Goal: Information Seeking & Learning: Learn about a topic

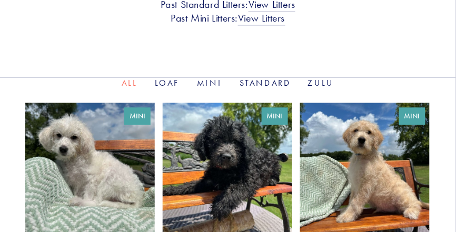
scroll to position [358, 0]
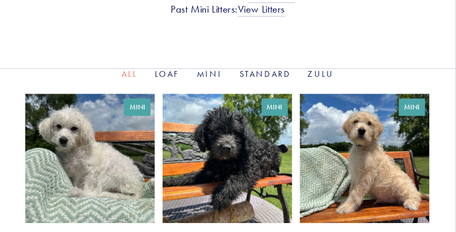
drag, startPoint x: 462, startPoint y: 11, endPoint x: 446, endPoint y: 58, distance: 49.6
click at [208, 69] on link "Mini" at bounding box center [210, 74] width 26 height 10
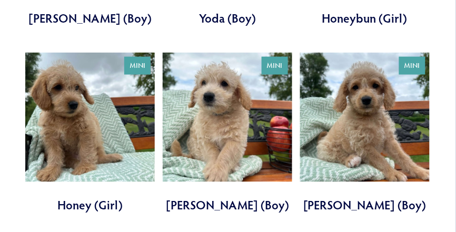
scroll to position [770, 0]
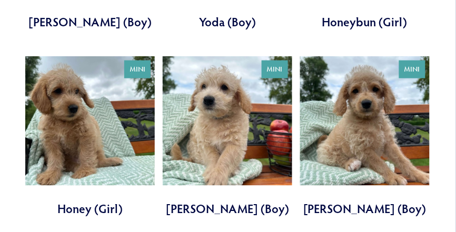
drag, startPoint x: 459, startPoint y: 14, endPoint x: 75, endPoint y: 112, distance: 396.1
click at [75, 112] on link at bounding box center [90, 136] width 130 height 161
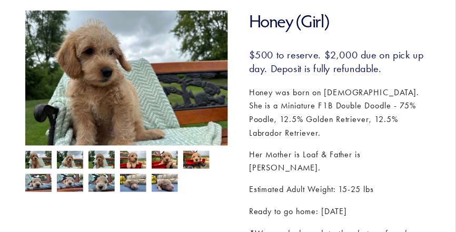
scroll to position [149, 0]
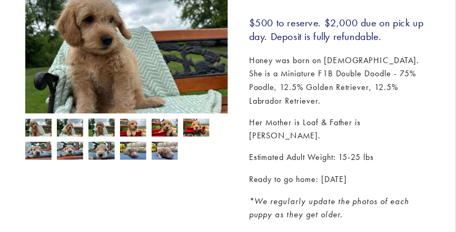
scroll to position [149, 0]
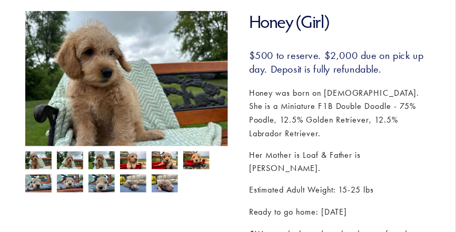
click at [382, 17] on h1 "Honey (Girl)" at bounding box center [340, 22] width 182 height 22
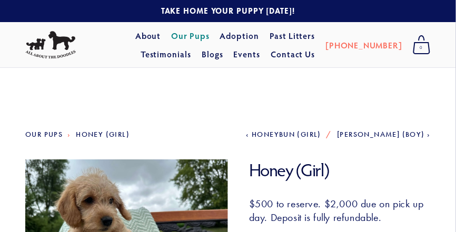
click at [171, 33] on link "Our Pups" at bounding box center [190, 35] width 38 height 19
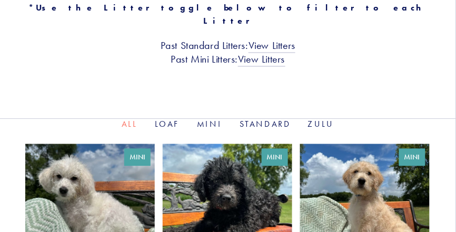
scroll to position [315, 0]
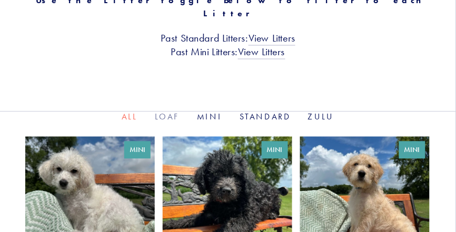
click at [169, 112] on link "Loaf" at bounding box center [167, 117] width 25 height 10
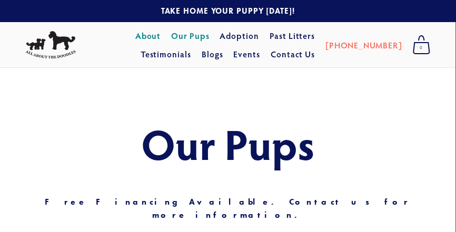
drag, startPoint x: 459, startPoint y: 29, endPoint x: 121, endPoint y: 37, distance: 338.8
click at [135, 37] on link "About" at bounding box center [148, 35] width 26 height 19
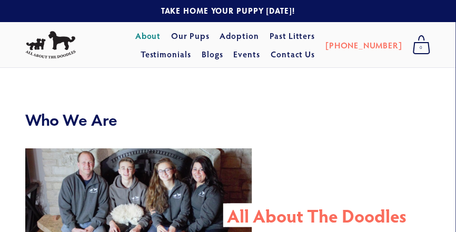
drag, startPoint x: 459, startPoint y: 19, endPoint x: 63, endPoint y: 105, distance: 405.1
click at [171, 35] on link "Our Pups" at bounding box center [190, 35] width 38 height 19
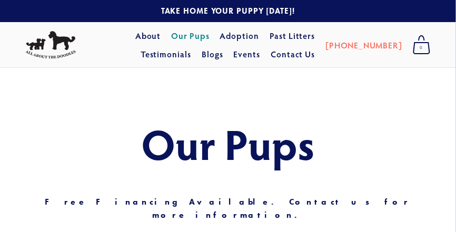
click at [171, 38] on link "Our Pups" at bounding box center [190, 35] width 38 height 19
drag, startPoint x: 458, startPoint y: 22, endPoint x: 205, endPoint y: 182, distance: 299.1
click at [135, 38] on link "About" at bounding box center [148, 35] width 26 height 19
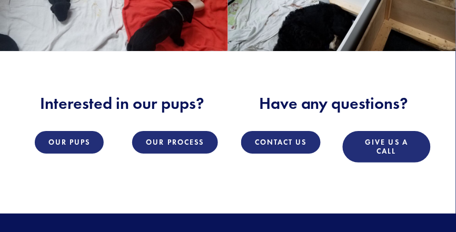
scroll to position [1152, 0]
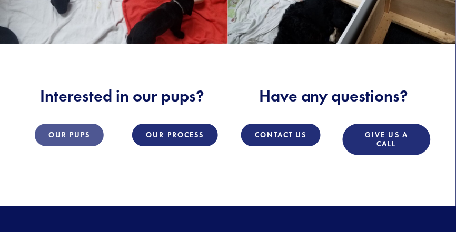
click at [80, 138] on link "Our Pups" at bounding box center [70, 135] width 70 height 23
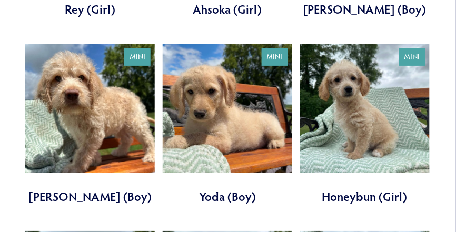
scroll to position [604, 0]
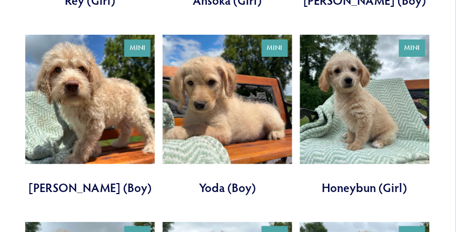
click at [226, 95] on link at bounding box center [228, 115] width 130 height 161
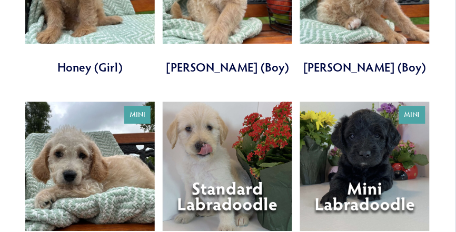
scroll to position [956, 0]
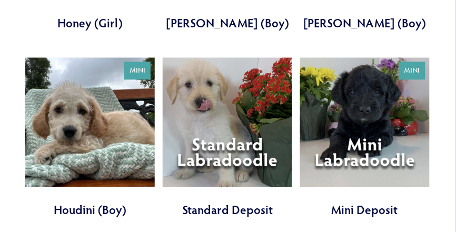
click at [76, 100] on link at bounding box center [90, 137] width 130 height 161
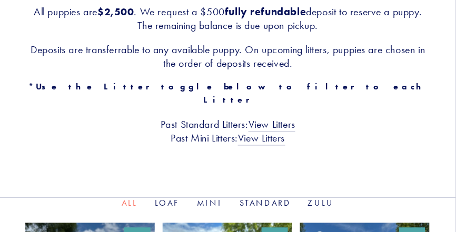
scroll to position [232, 0]
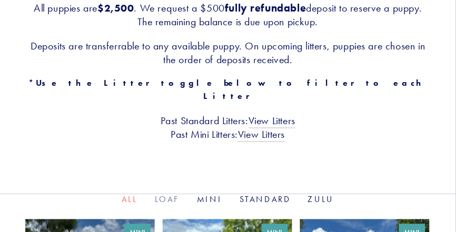
click at [169, 195] on link "Loaf" at bounding box center [167, 200] width 25 height 10
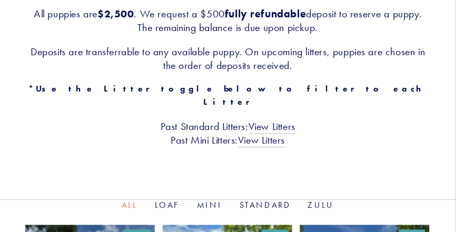
scroll to position [228, 0]
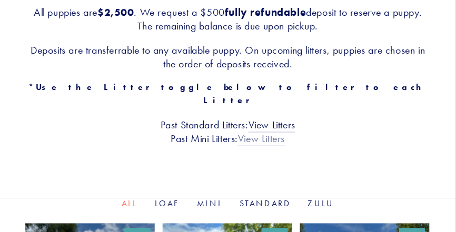
click at [273, 133] on link "View Litters" at bounding box center [261, 140] width 47 height 14
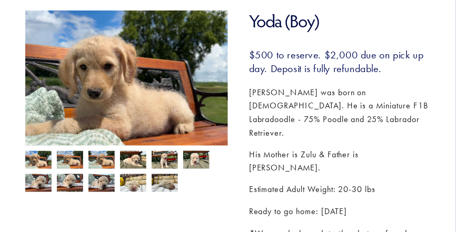
scroll to position [153, 0]
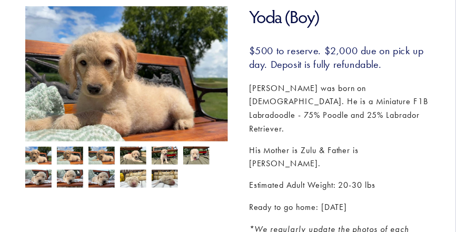
drag, startPoint x: 460, startPoint y: 17, endPoint x: 452, endPoint y: 52, distance: 35.8
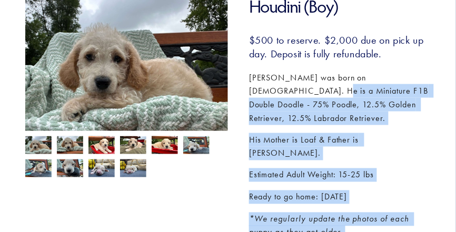
scroll to position [165, 0]
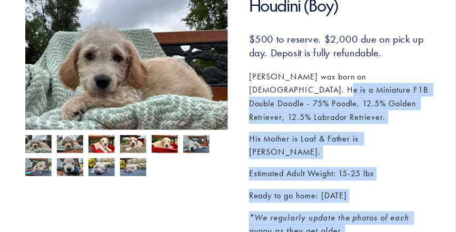
drag, startPoint x: 451, startPoint y: 129, endPoint x: 452, endPoint y: 67, distance: 62.2
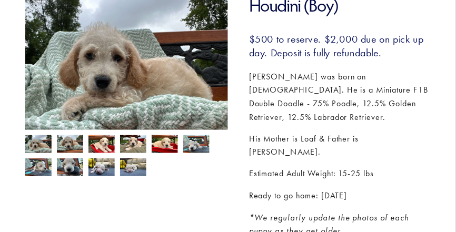
drag, startPoint x: 452, startPoint y: 67, endPoint x: 376, endPoint y: 5, distance: 98.1
click at [376, 5] on h1 "Houdini (Boy)" at bounding box center [340, 6] width 182 height 22
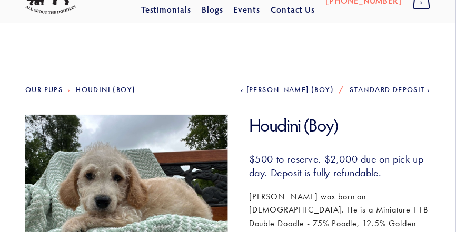
scroll to position [0, 0]
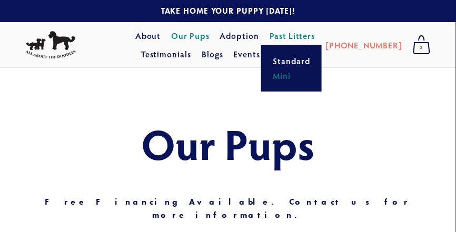
click at [270, 76] on link "Mini" at bounding box center [292, 75] width 44 height 15
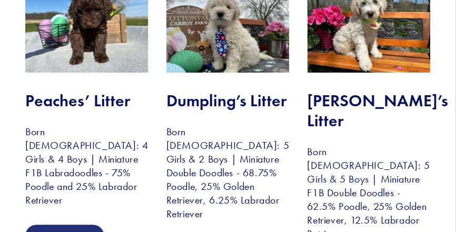
scroll to position [266, 0]
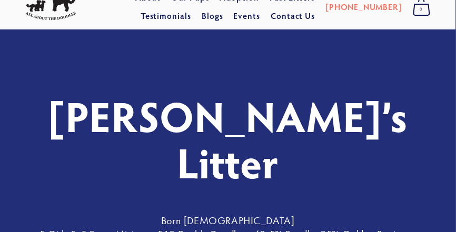
scroll to position [41, 0]
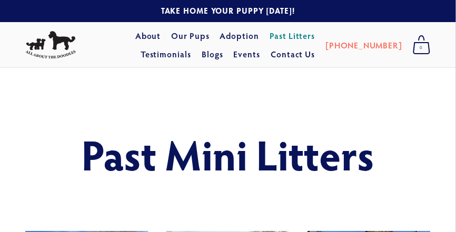
drag, startPoint x: 459, startPoint y: 12, endPoint x: 72, endPoint y: 227, distance: 443.0
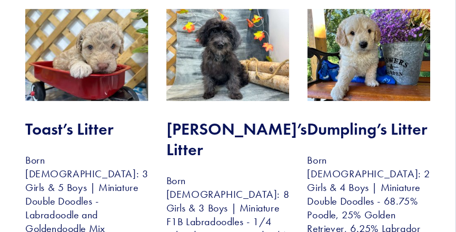
scroll to position [572, 0]
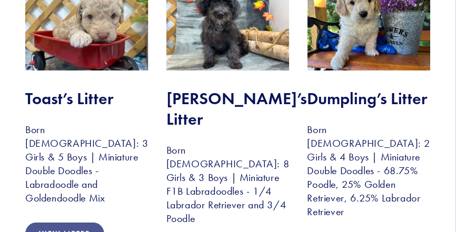
click at [73, 223] on link "View Litter" at bounding box center [64, 234] width 79 height 23
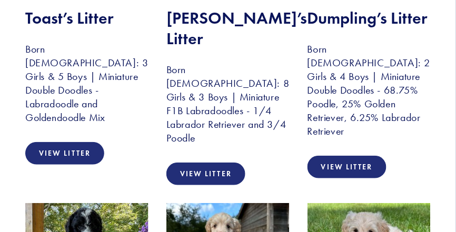
scroll to position [0, 0]
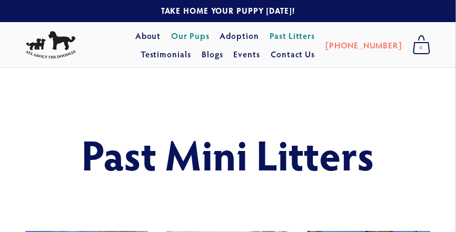
click at [171, 34] on link "Our Pups" at bounding box center [190, 35] width 38 height 19
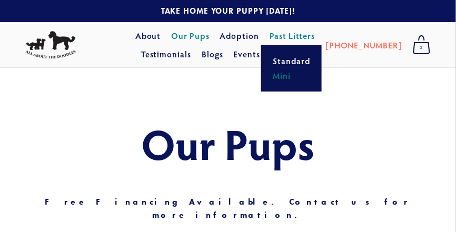
click at [270, 74] on link "Mini" at bounding box center [292, 75] width 44 height 15
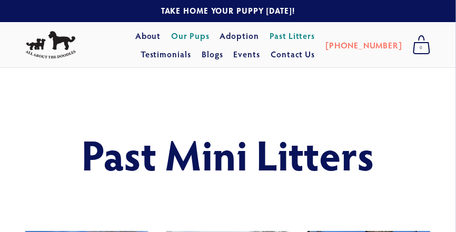
click at [175, 38] on link "Our Pups" at bounding box center [190, 35] width 38 height 19
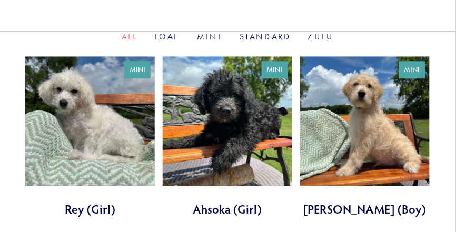
scroll to position [400, 0]
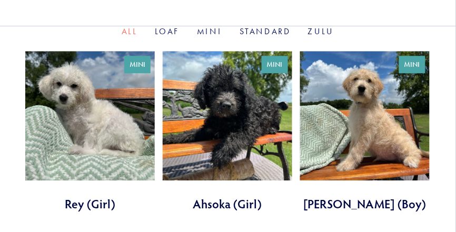
click at [87, 95] on link at bounding box center [90, 131] width 130 height 161
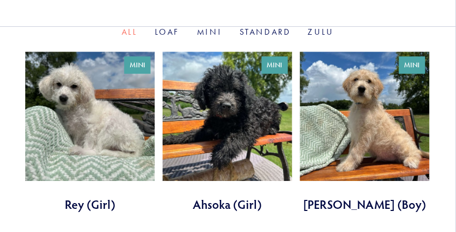
click at [232, 86] on link at bounding box center [228, 132] width 130 height 161
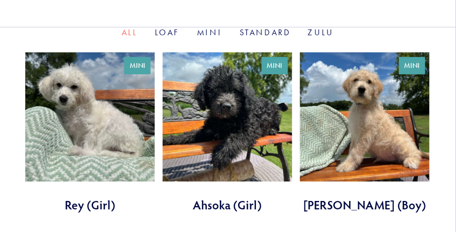
click at [379, 82] on link at bounding box center [365, 132] width 130 height 161
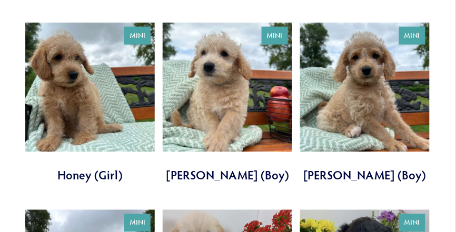
scroll to position [785, 0]
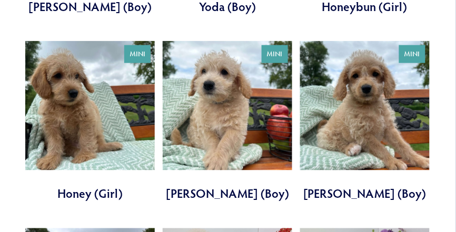
click at [77, 102] on link at bounding box center [90, 121] width 130 height 161
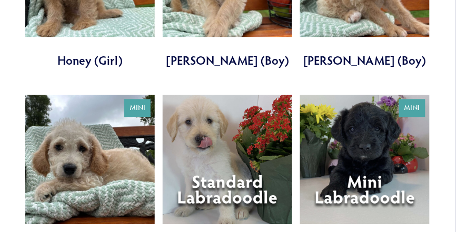
scroll to position [963, 0]
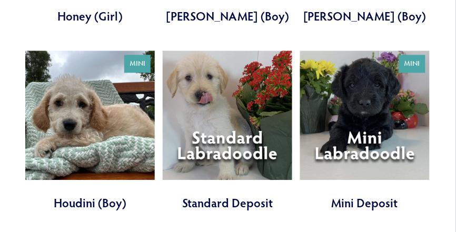
click at [62, 115] on link at bounding box center [90, 131] width 130 height 161
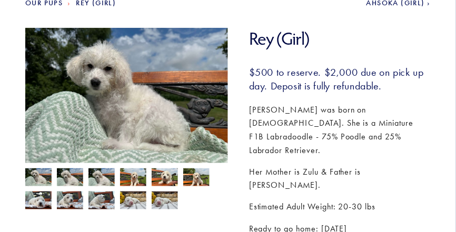
scroll to position [136, 0]
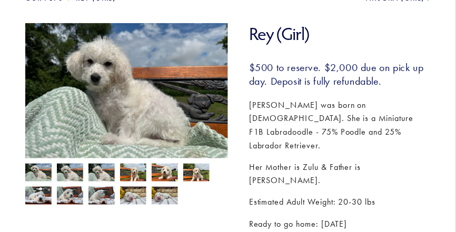
drag, startPoint x: 458, startPoint y: 43, endPoint x: 441, endPoint y: 74, distance: 35.1
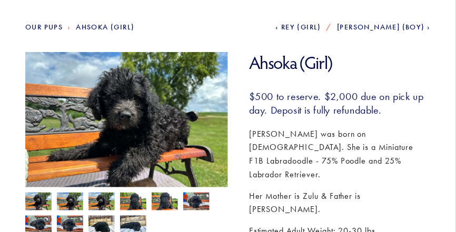
scroll to position [113, 0]
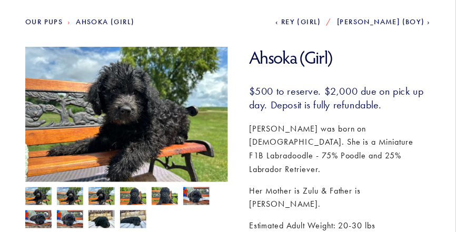
drag, startPoint x: 460, startPoint y: 53, endPoint x: 455, endPoint y: 79, distance: 26.4
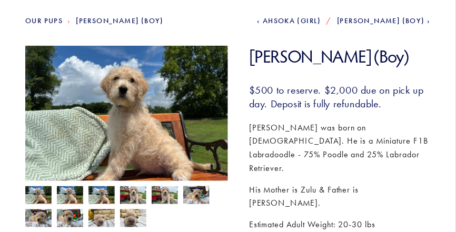
scroll to position [118, 0]
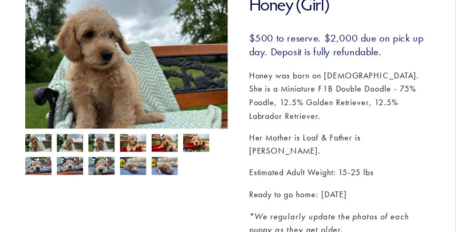
scroll to position [157, 0]
